Goal: Information Seeking & Learning: Learn about a topic

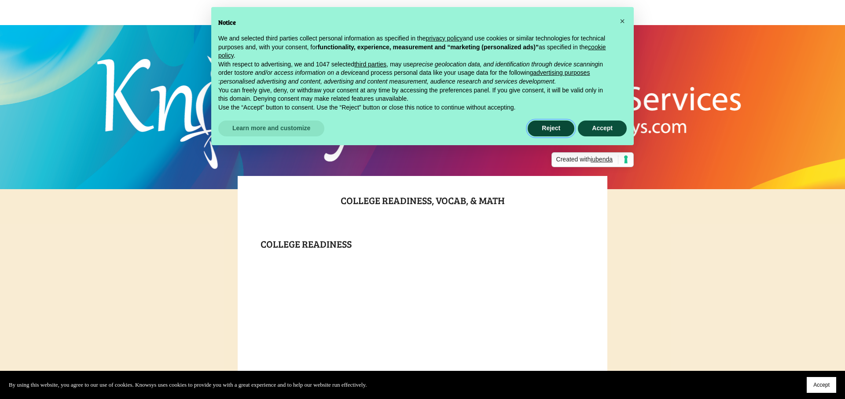
click at [554, 128] on button "Reject" at bounding box center [551, 129] width 47 height 16
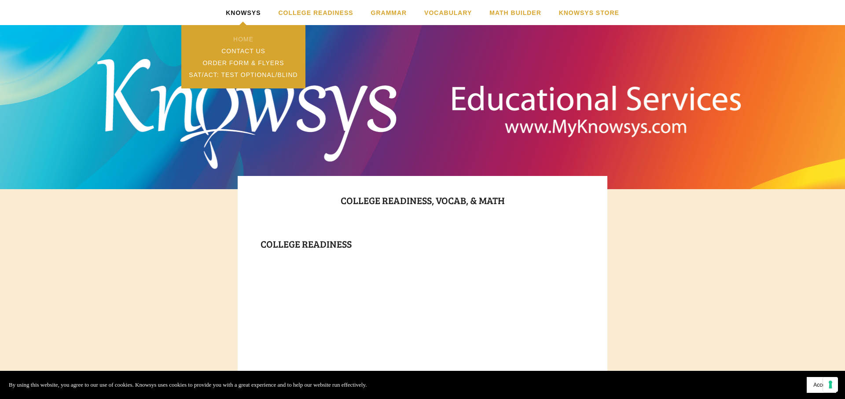
click at [243, 37] on link "Home" at bounding box center [243, 39] width 124 height 12
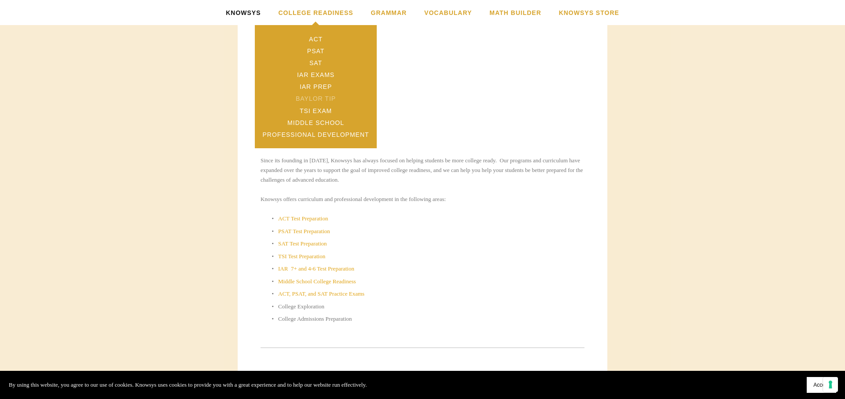
scroll to position [308, 0]
click at [322, 109] on link "TSI Exam" at bounding box center [316, 111] width 122 height 12
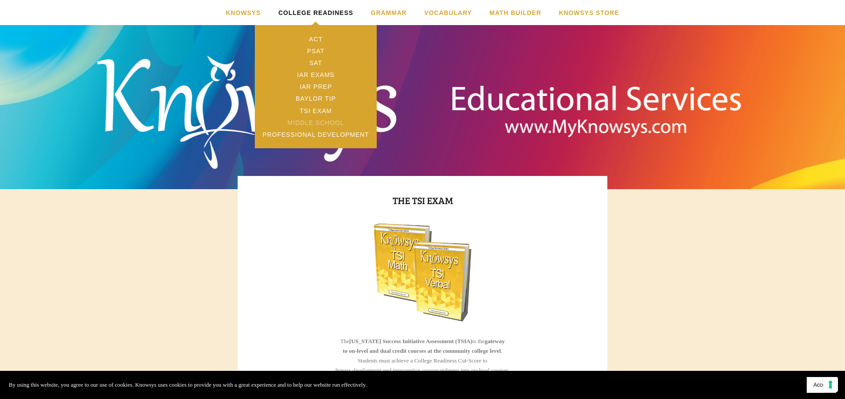
click at [320, 121] on link "Middle School" at bounding box center [316, 123] width 122 height 12
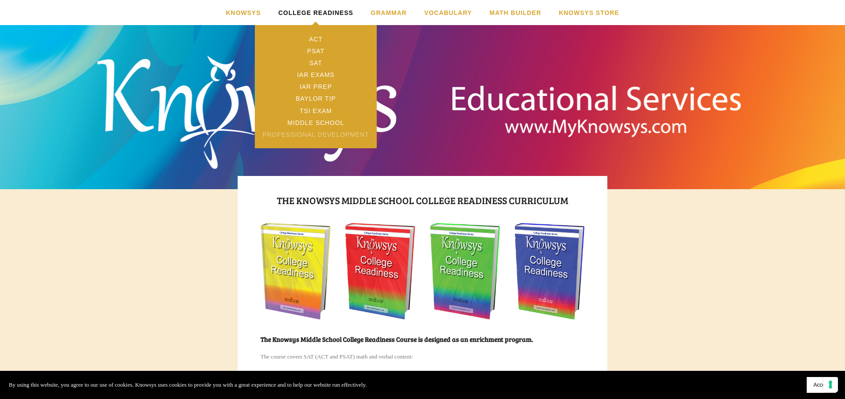
click at [321, 133] on link "Professional Development" at bounding box center [316, 135] width 122 height 12
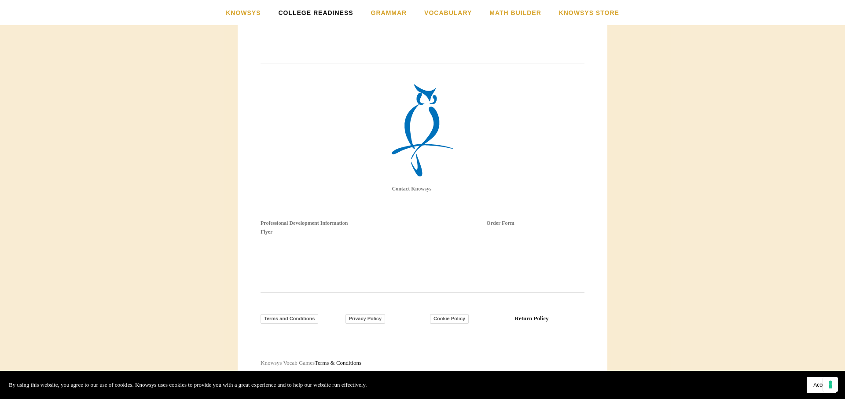
scroll to position [799, 0]
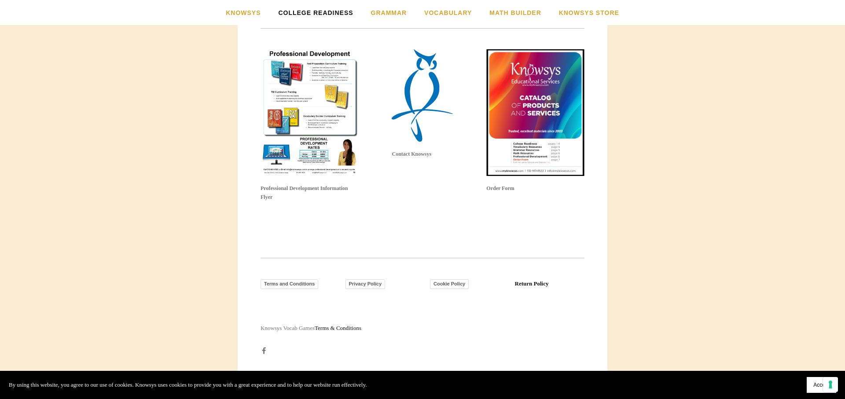
click at [325, 123] on img at bounding box center [310, 112] width 98 height 127
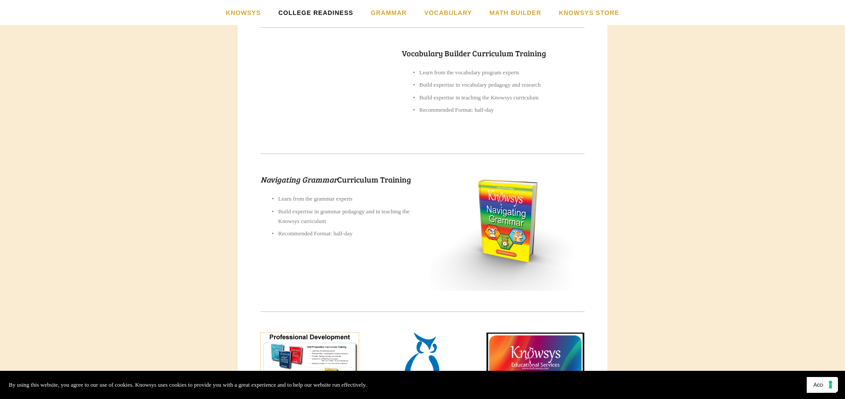
scroll to position [0, 0]
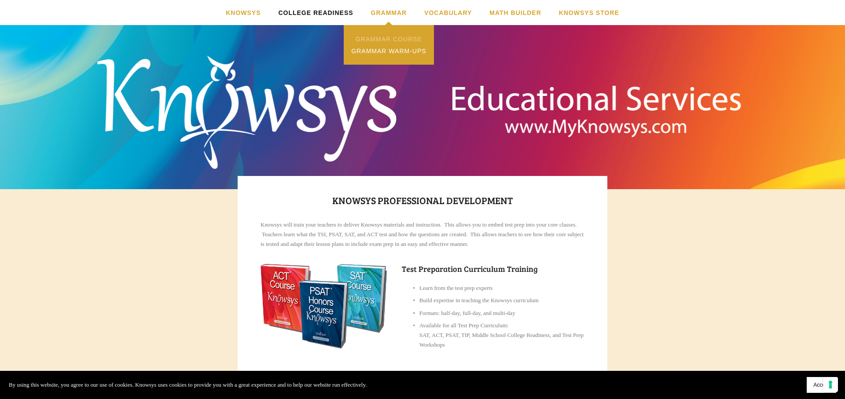
click at [383, 40] on link "Grammar Course" at bounding box center [389, 39] width 90 height 12
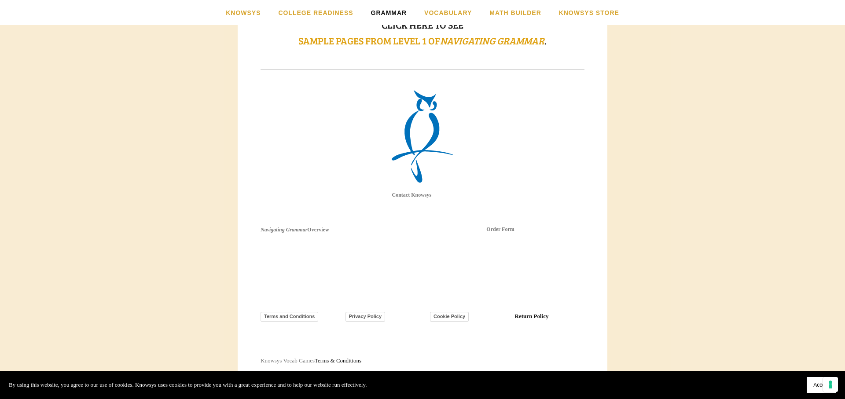
scroll to position [721, 0]
